Goal: Task Accomplishment & Management: Manage account settings

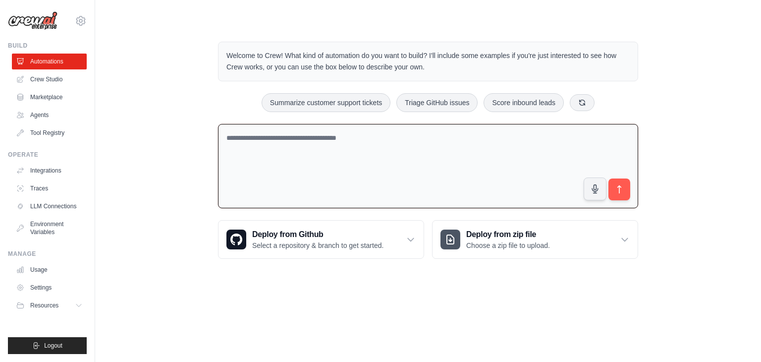
click at [489, 286] on body "[EMAIL_ADDRESS][DOMAIN_NAME] Settings Build Automations Crew Studio" at bounding box center [380, 181] width 761 height 362
click at [65, 195] on link "Traces" at bounding box center [50, 188] width 75 height 16
click at [55, 209] on link "LLM Connections" at bounding box center [50, 206] width 75 height 16
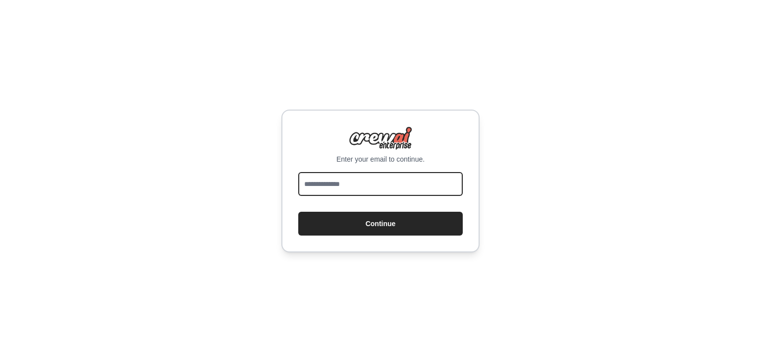
click at [371, 186] on input "email" at bounding box center [380, 184] width 165 height 24
type input "**********"
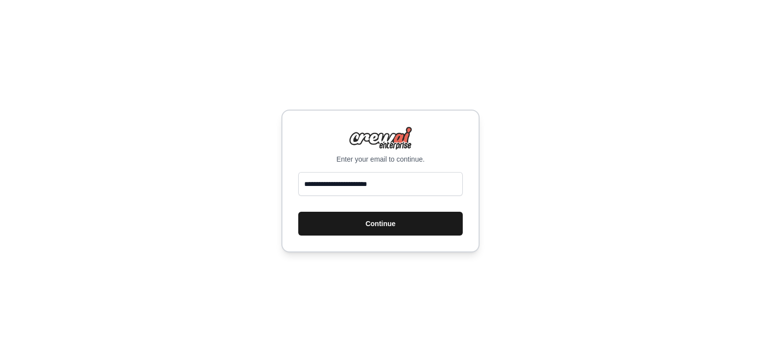
click at [391, 224] on button "Continue" at bounding box center [380, 224] width 165 height 24
